Goal: Contribute content: Add original content to the website for others to see

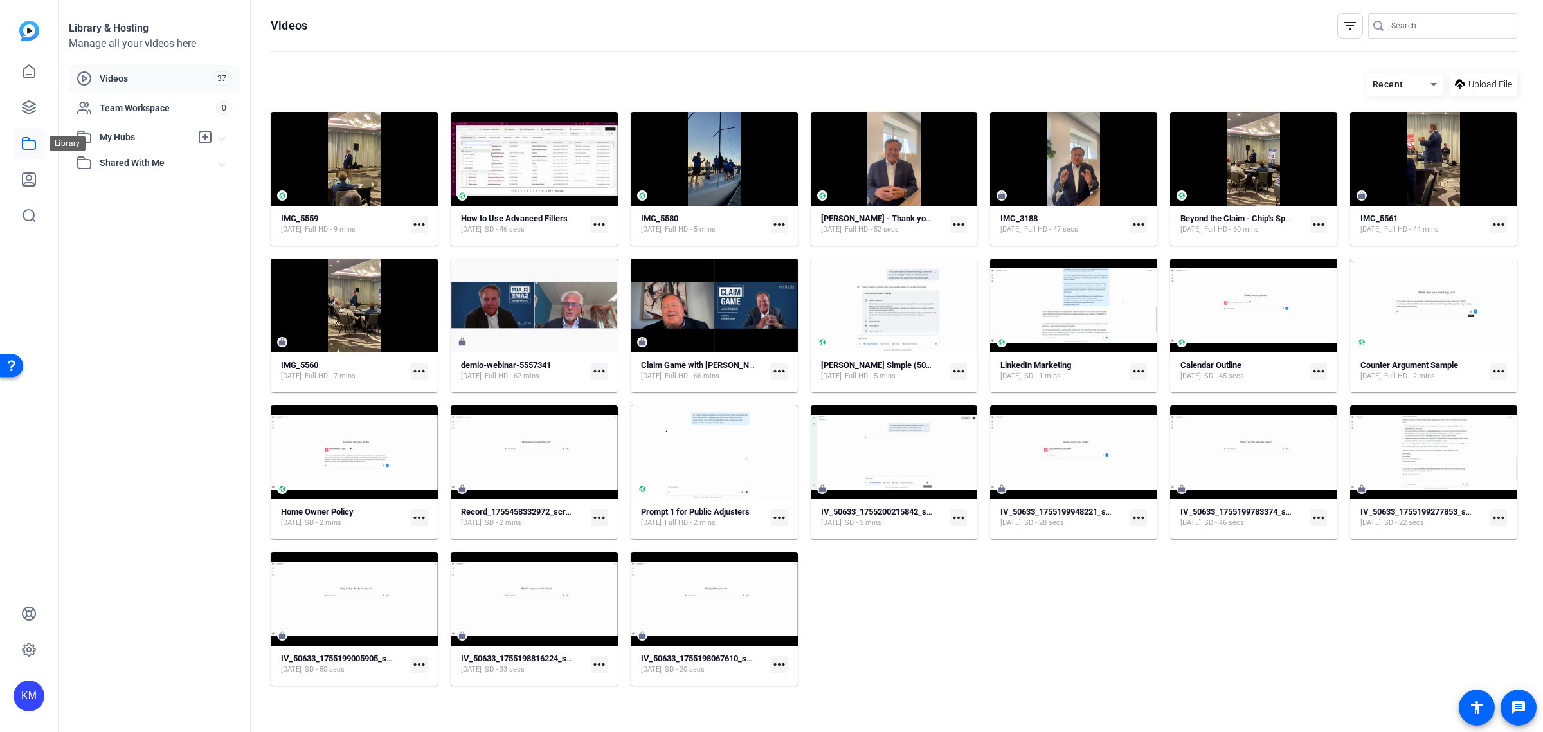
click at [29, 139] on icon at bounding box center [29, 144] width 13 height 12
click at [142, 137] on span "My Hubs" at bounding box center [145, 138] width 91 height 14
click at [141, 159] on link "Claim Game 5" at bounding box center [158, 166] width 163 height 26
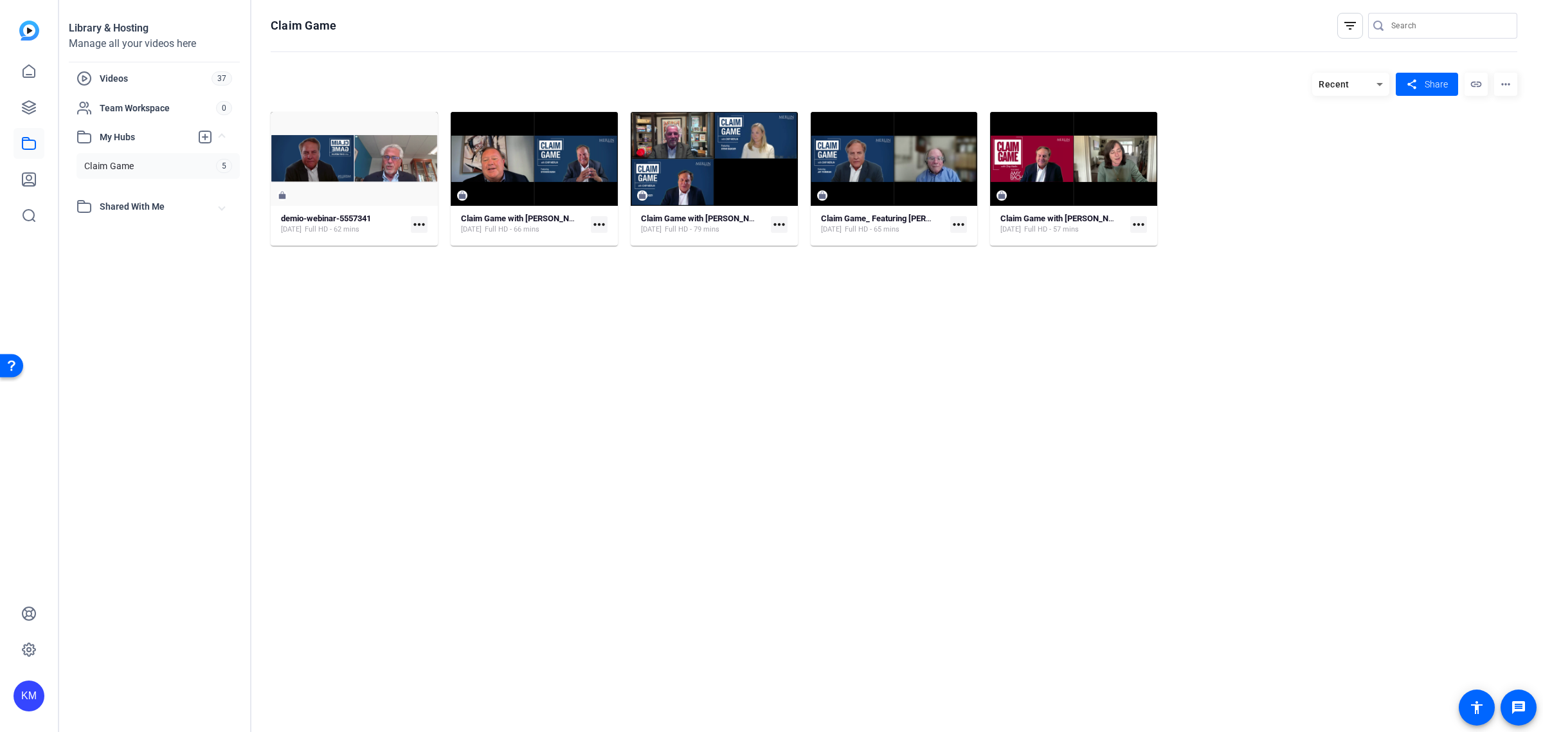
click at [1345, 84] on span "Recent" at bounding box center [1334, 84] width 31 height 10
click at [1345, 84] on div at bounding box center [771, 366] width 1543 height 732
click at [107, 77] on span "Videos" at bounding box center [156, 78] width 112 height 13
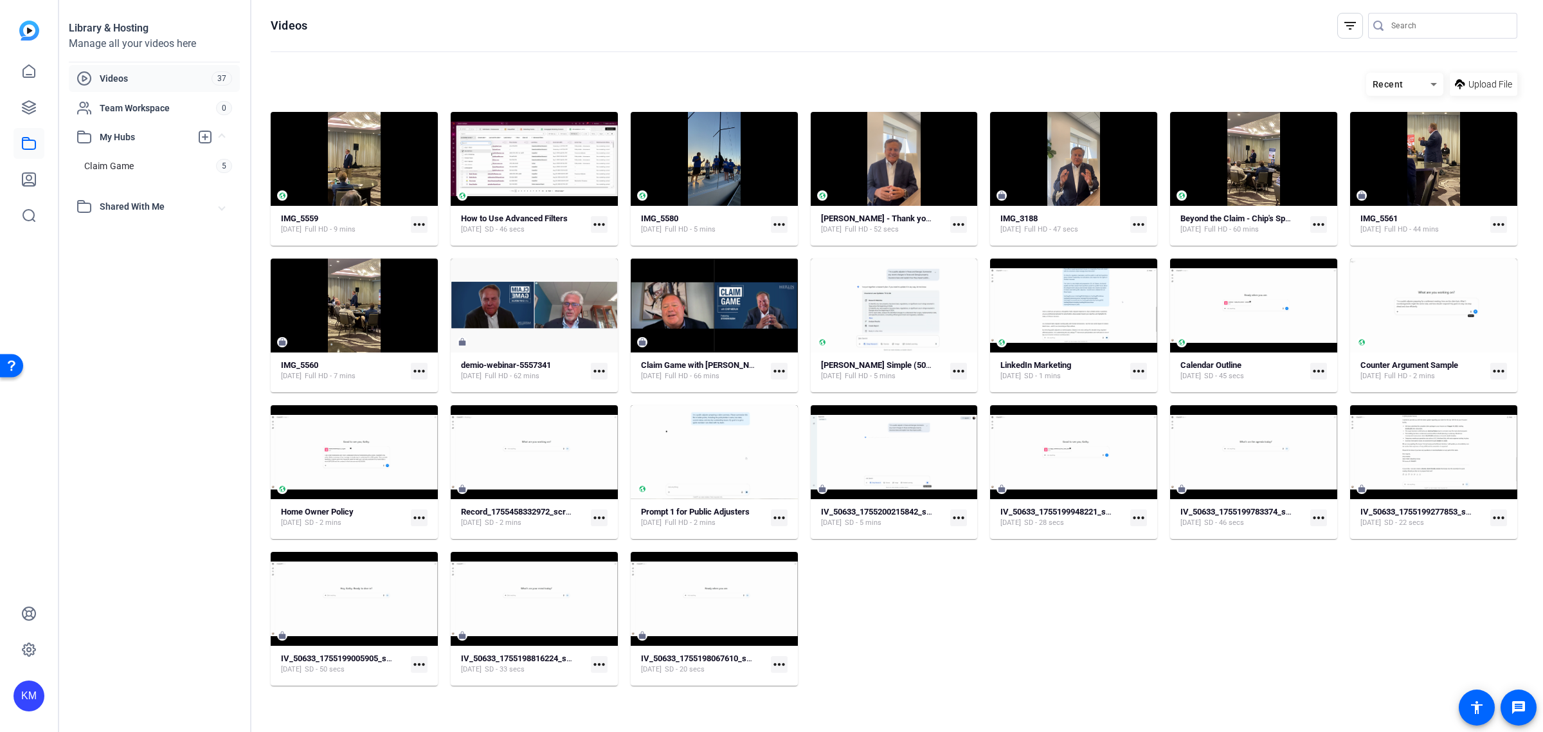
click at [1431, 80] on icon at bounding box center [1433, 84] width 15 height 15
click at [1416, 126] on span "Newest First" at bounding box center [1402, 129] width 50 height 15
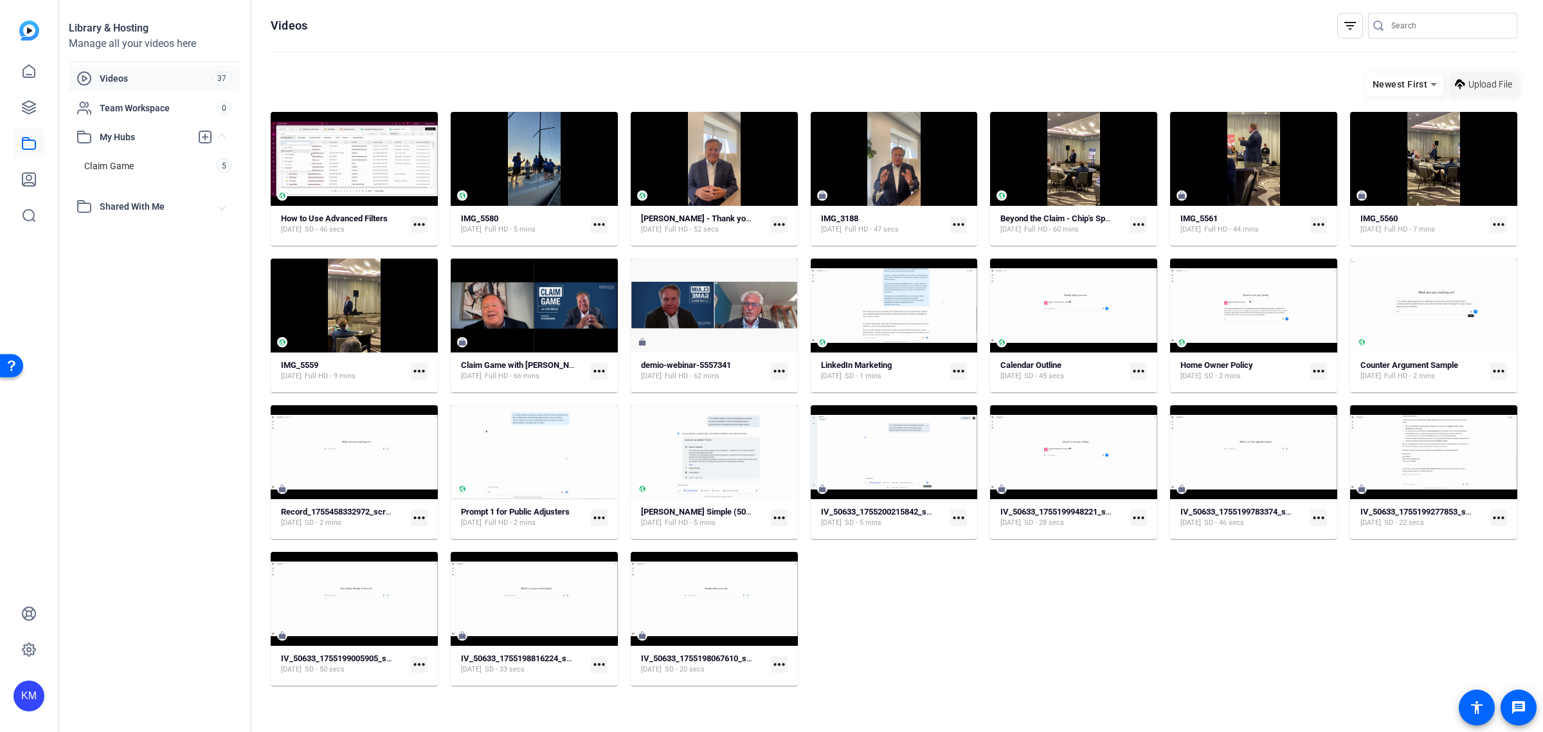
click at [1490, 82] on span "Upload File" at bounding box center [1490, 85] width 44 height 14
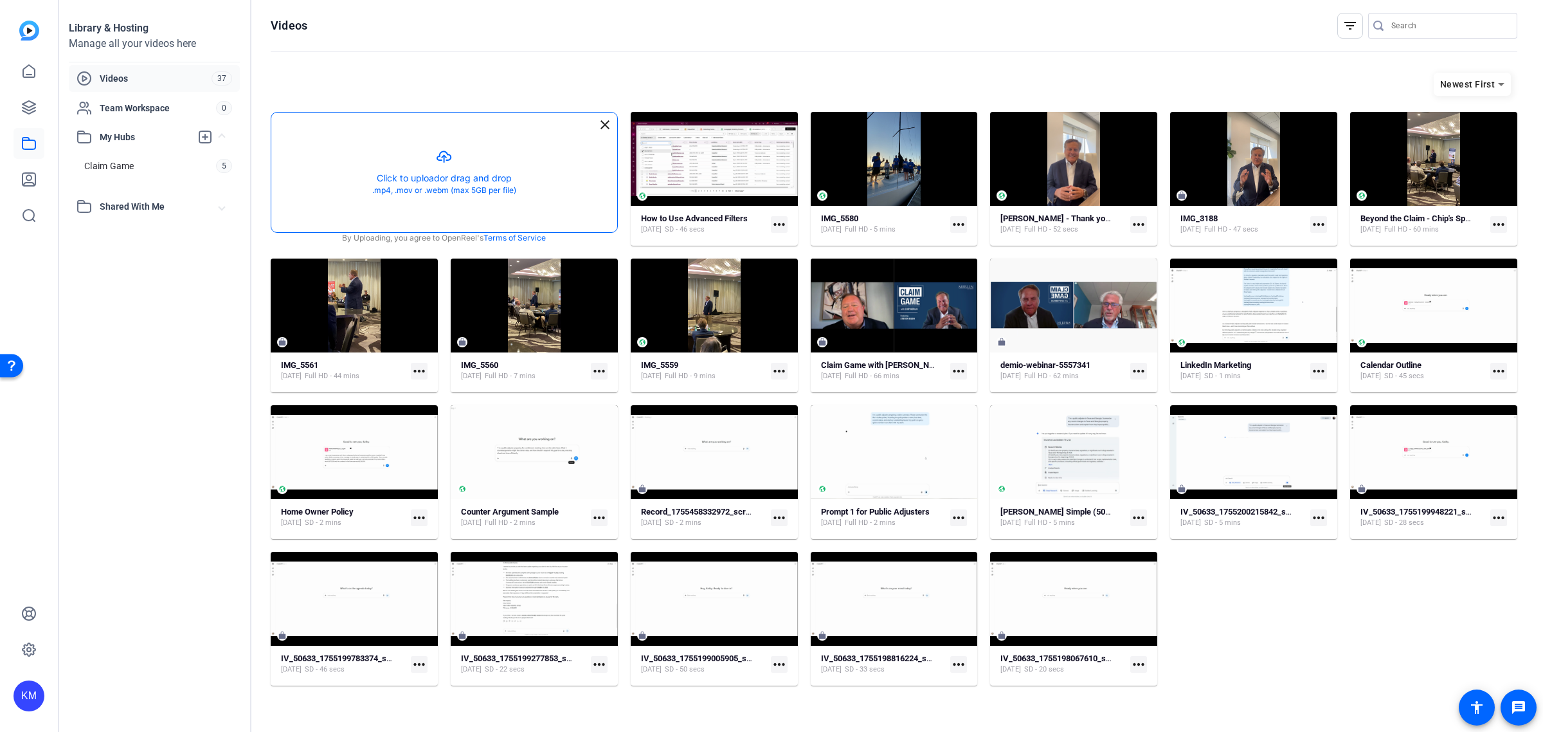
click at [473, 174] on button "button" at bounding box center [444, 173] width 346 height 120
